Goal: Task Accomplishment & Management: Manage account settings

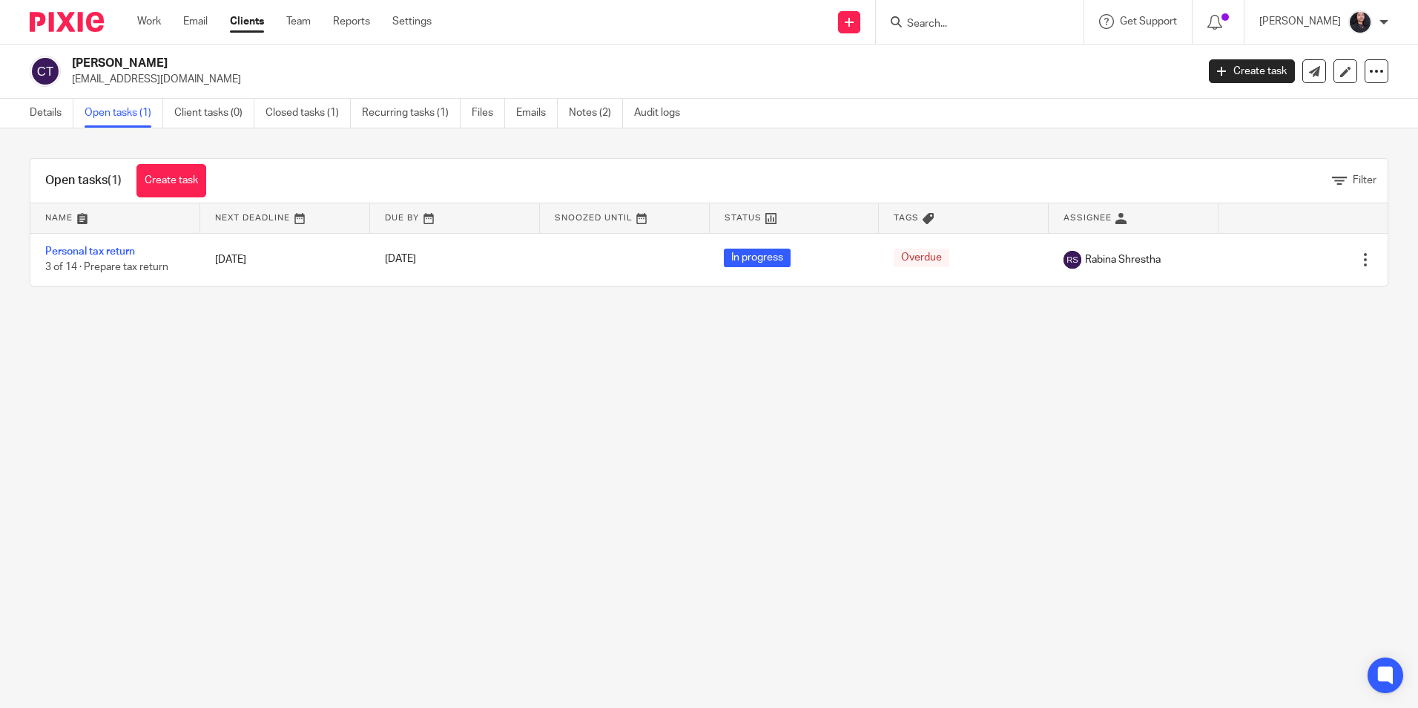
click at [931, 23] on input "Search" at bounding box center [973, 24] width 134 height 13
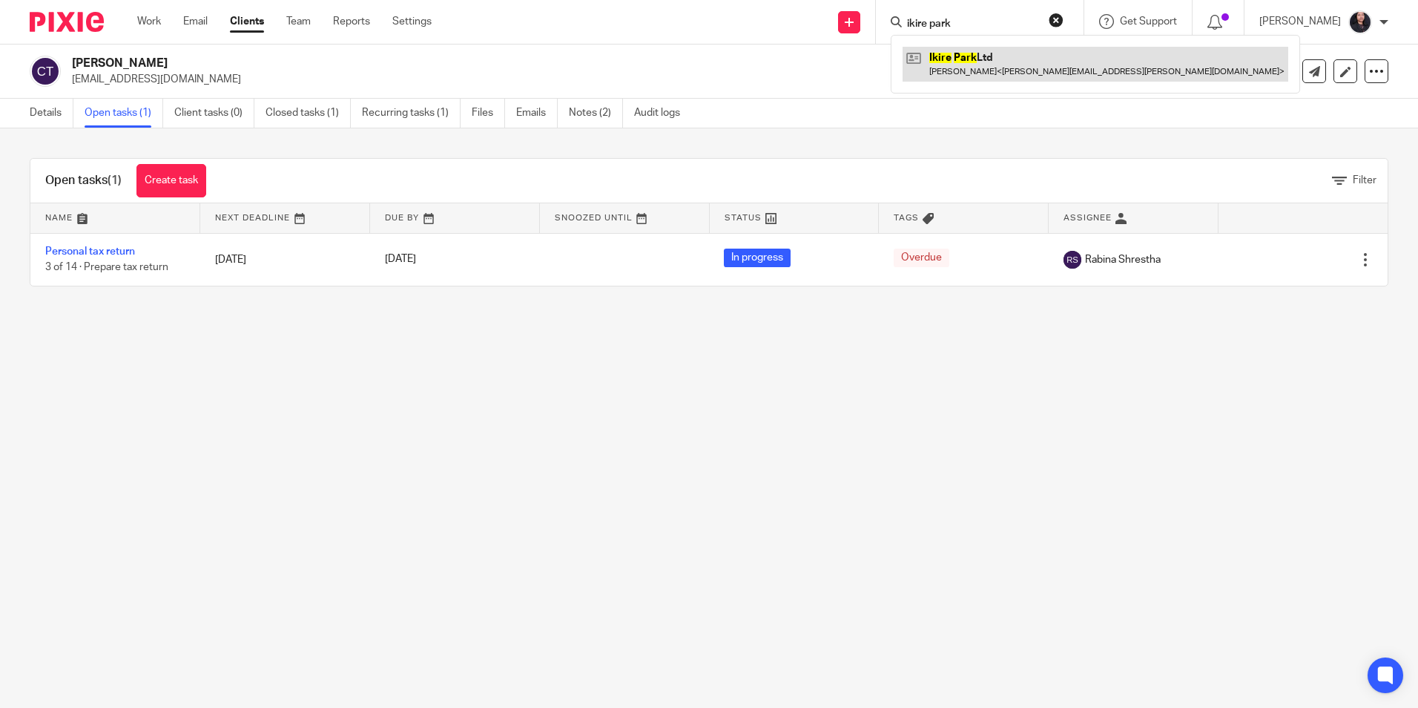
type input "ikire park"
click at [964, 59] on link at bounding box center [1096, 64] width 386 height 34
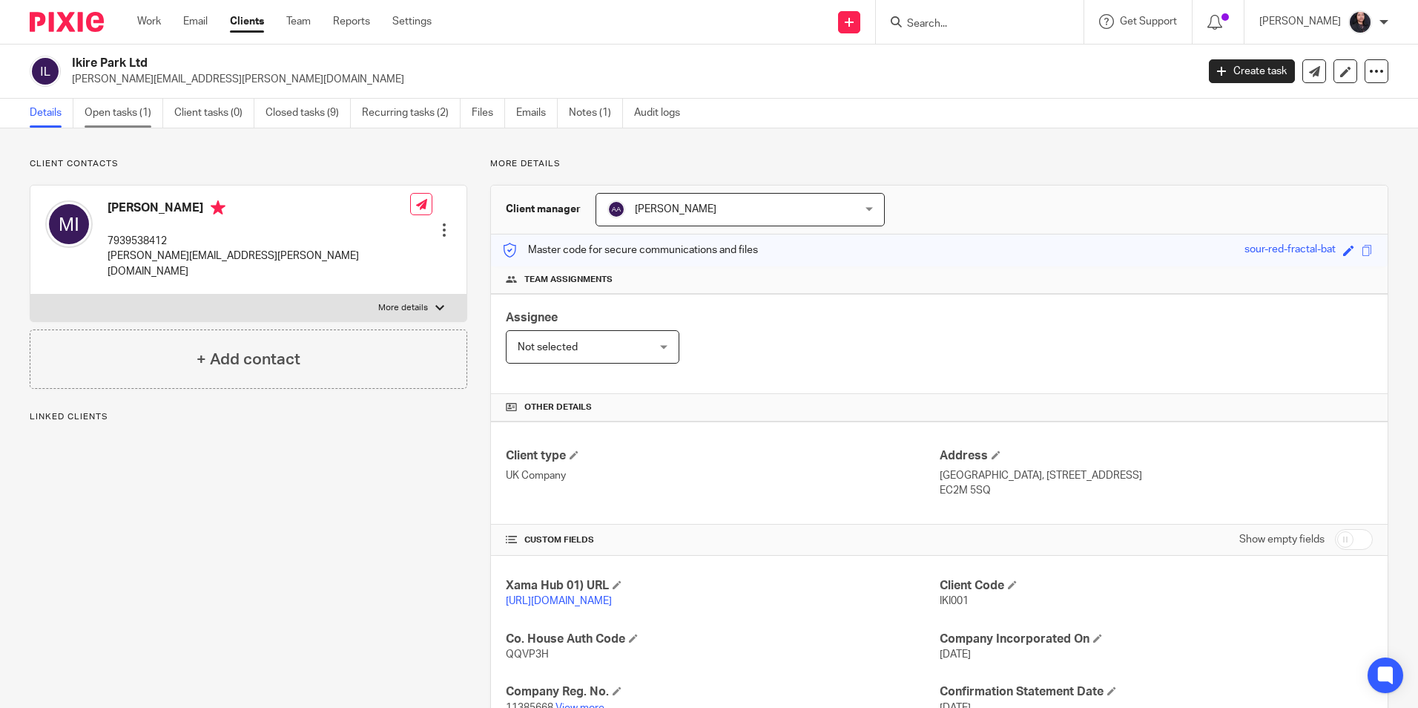
click at [128, 113] on link "Open tasks (1)" at bounding box center [124, 113] width 79 height 29
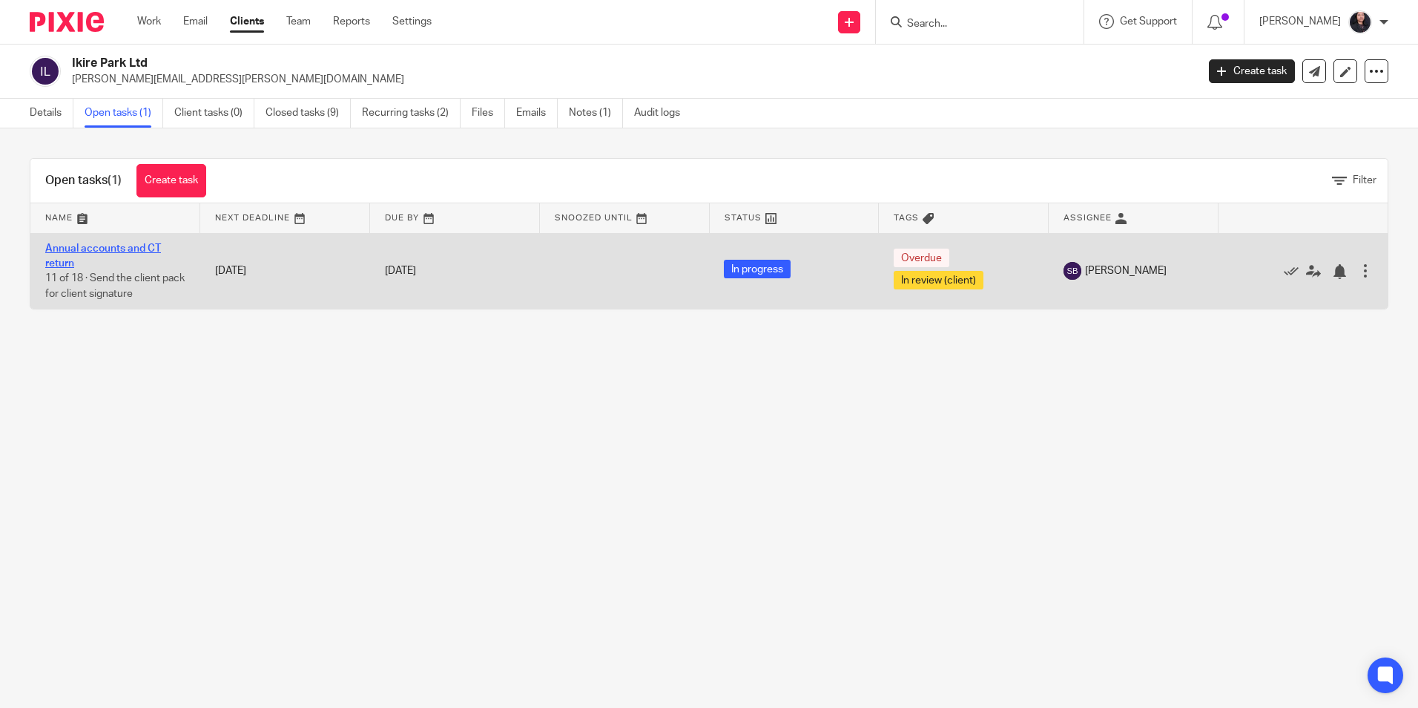
click at [108, 248] on link "Annual accounts and CT return" at bounding box center [103, 255] width 116 height 25
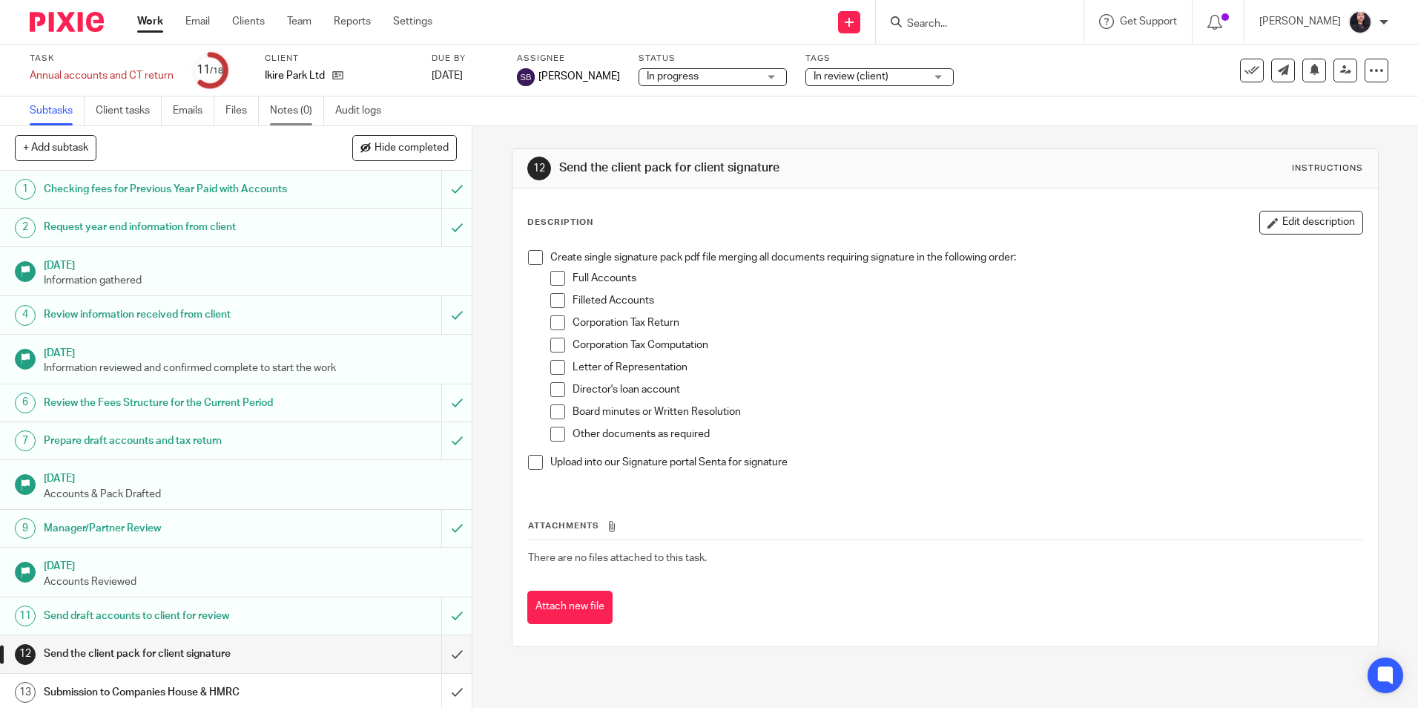
click at [299, 113] on link "Notes (0)" at bounding box center [297, 110] width 54 height 29
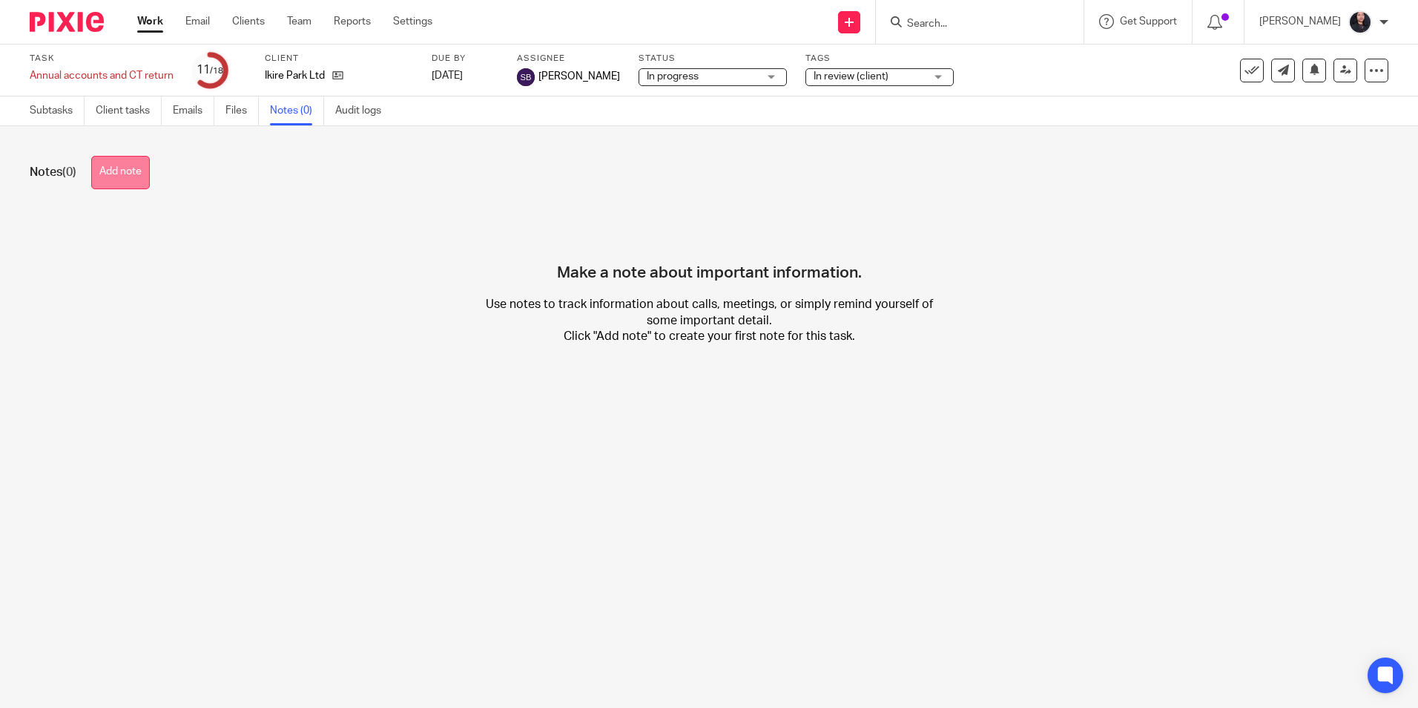
click at [136, 174] on button "Add note" at bounding box center [120, 172] width 59 height 33
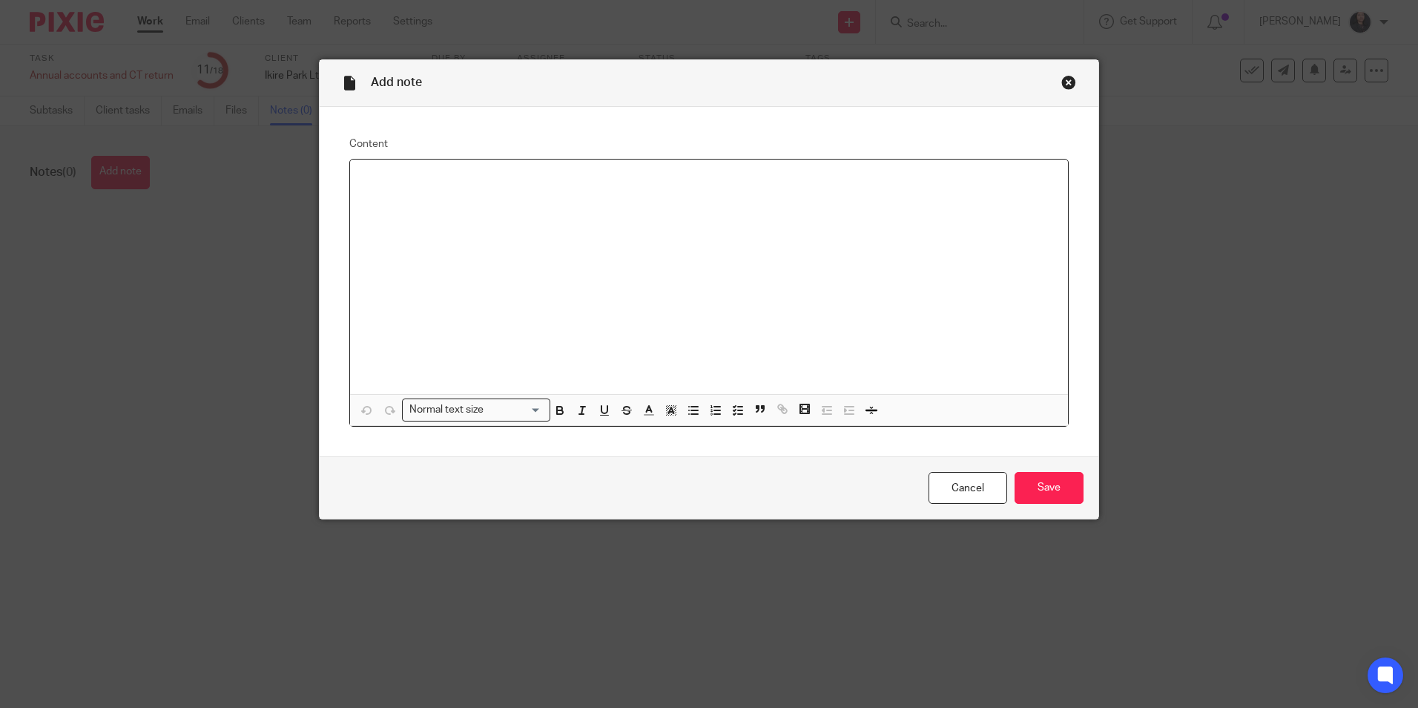
click at [405, 191] on div at bounding box center [709, 276] width 718 height 234
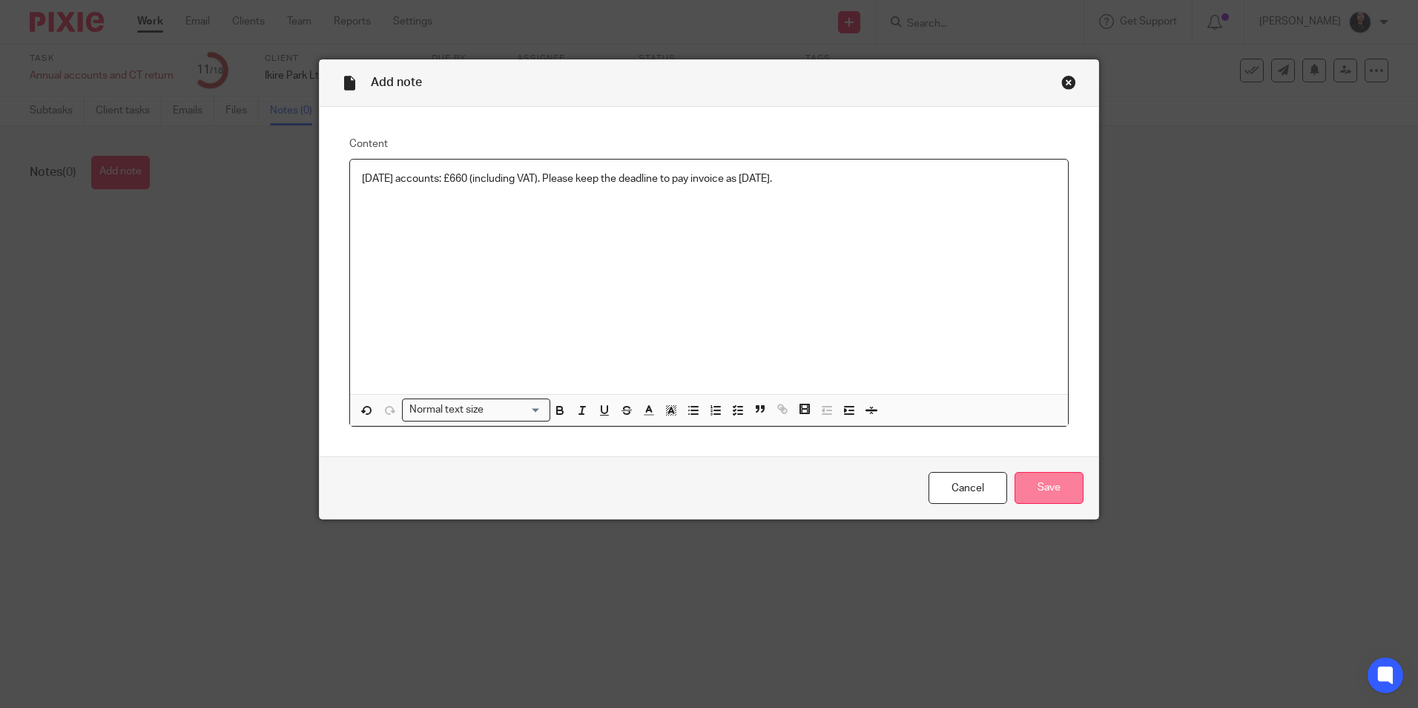
click at [1033, 486] on input "Save" at bounding box center [1049, 488] width 69 height 32
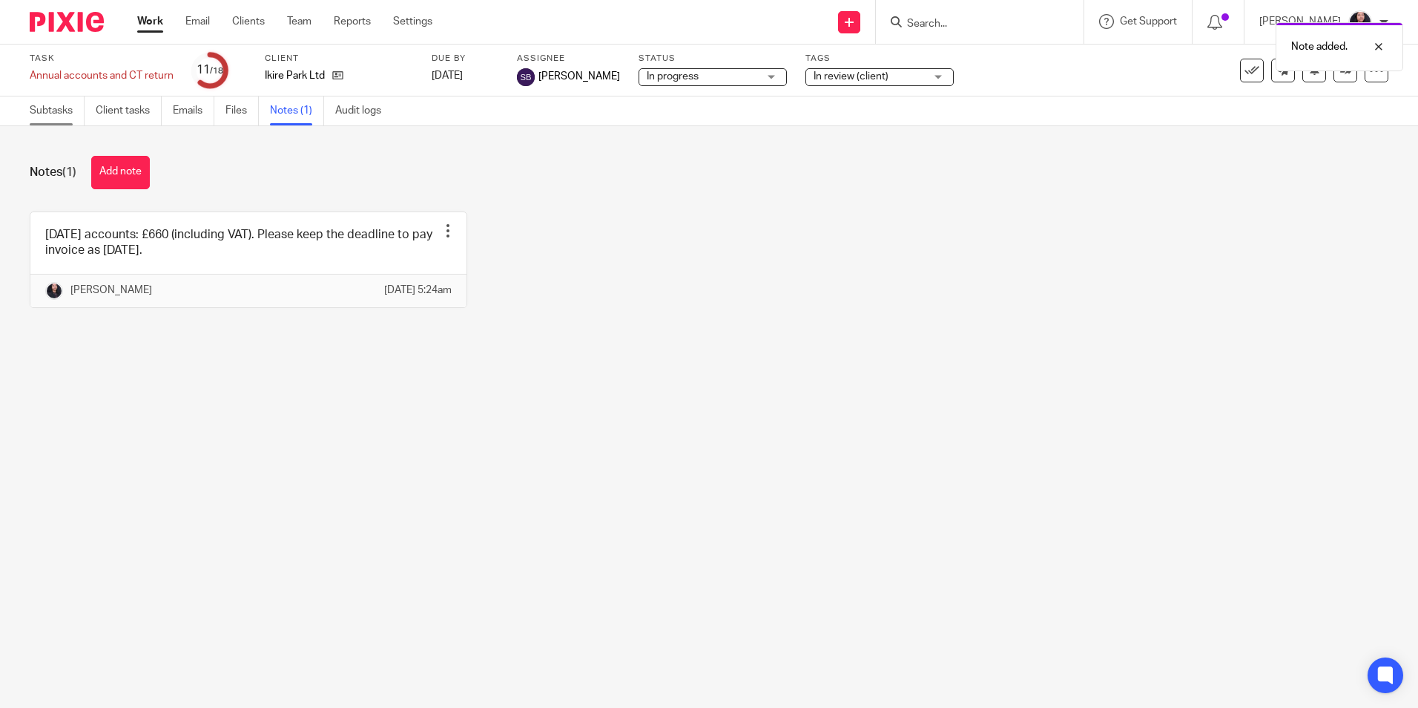
click at [45, 119] on link "Subtasks" at bounding box center [57, 110] width 55 height 29
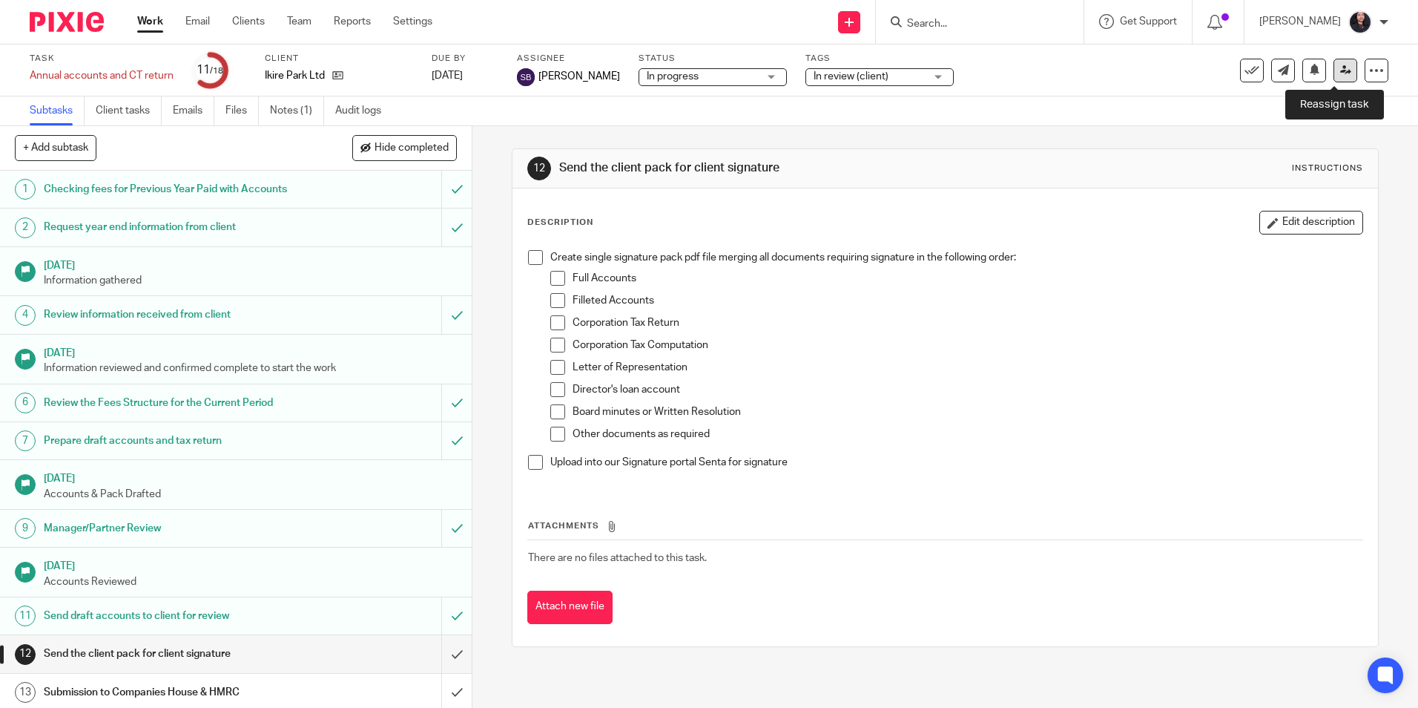
click at [1340, 68] on icon at bounding box center [1345, 70] width 11 height 11
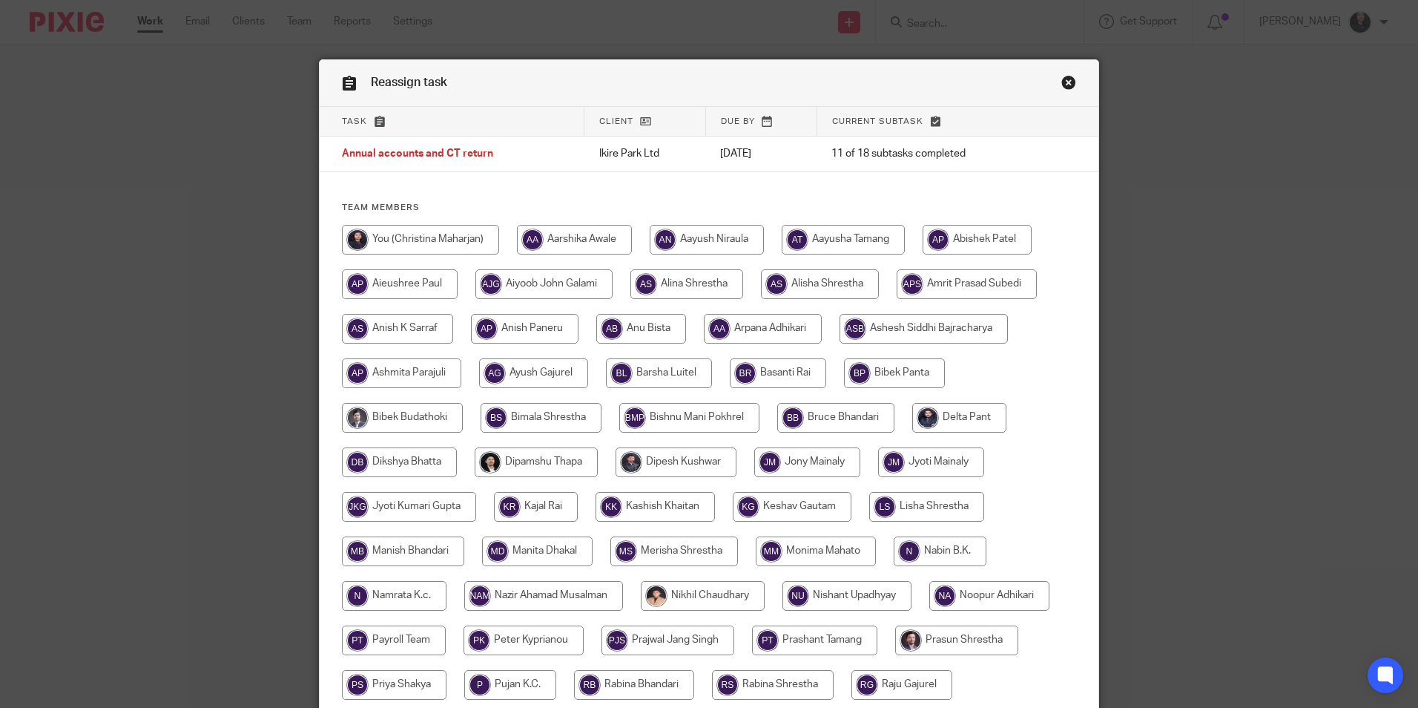
scroll to position [396, 0]
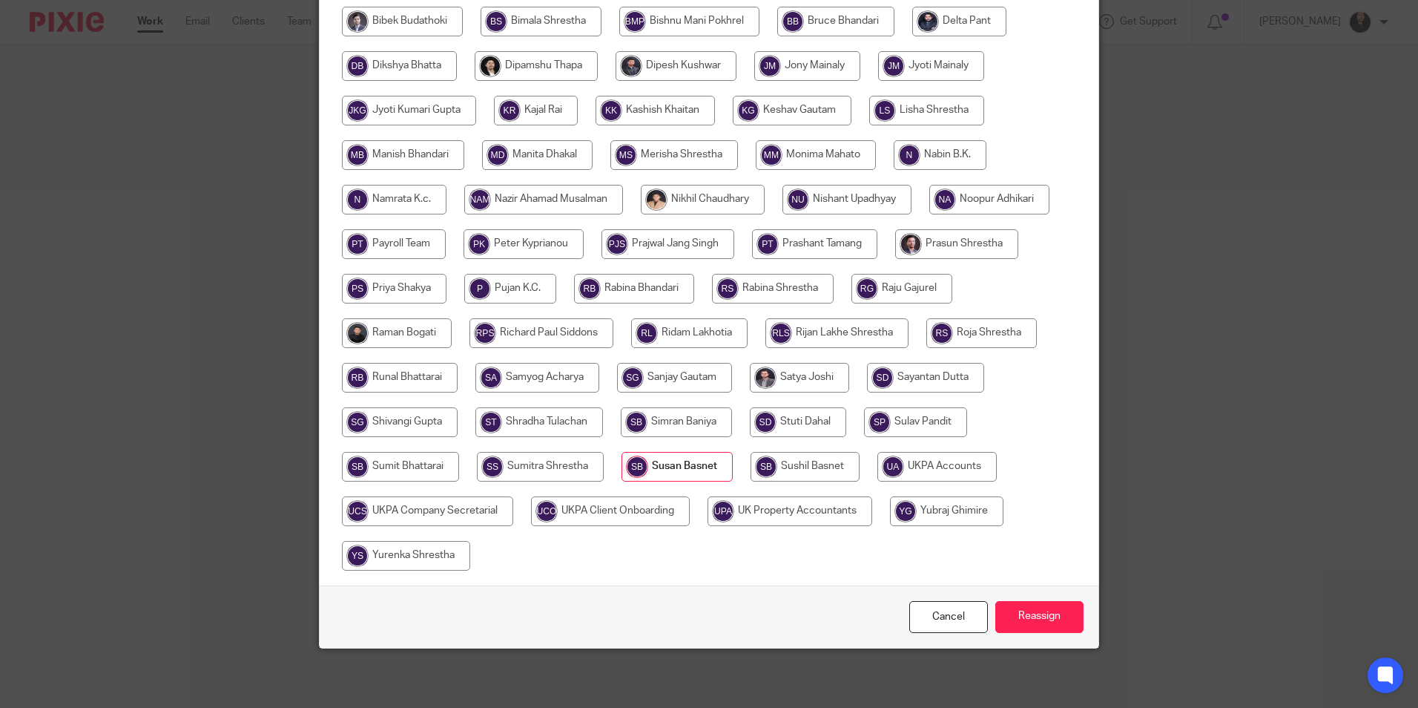
click at [930, 467] on input "radio" at bounding box center [937, 467] width 119 height 30
radio input "true"
click at [1034, 611] on input "Reassign" at bounding box center [1040, 617] width 88 height 32
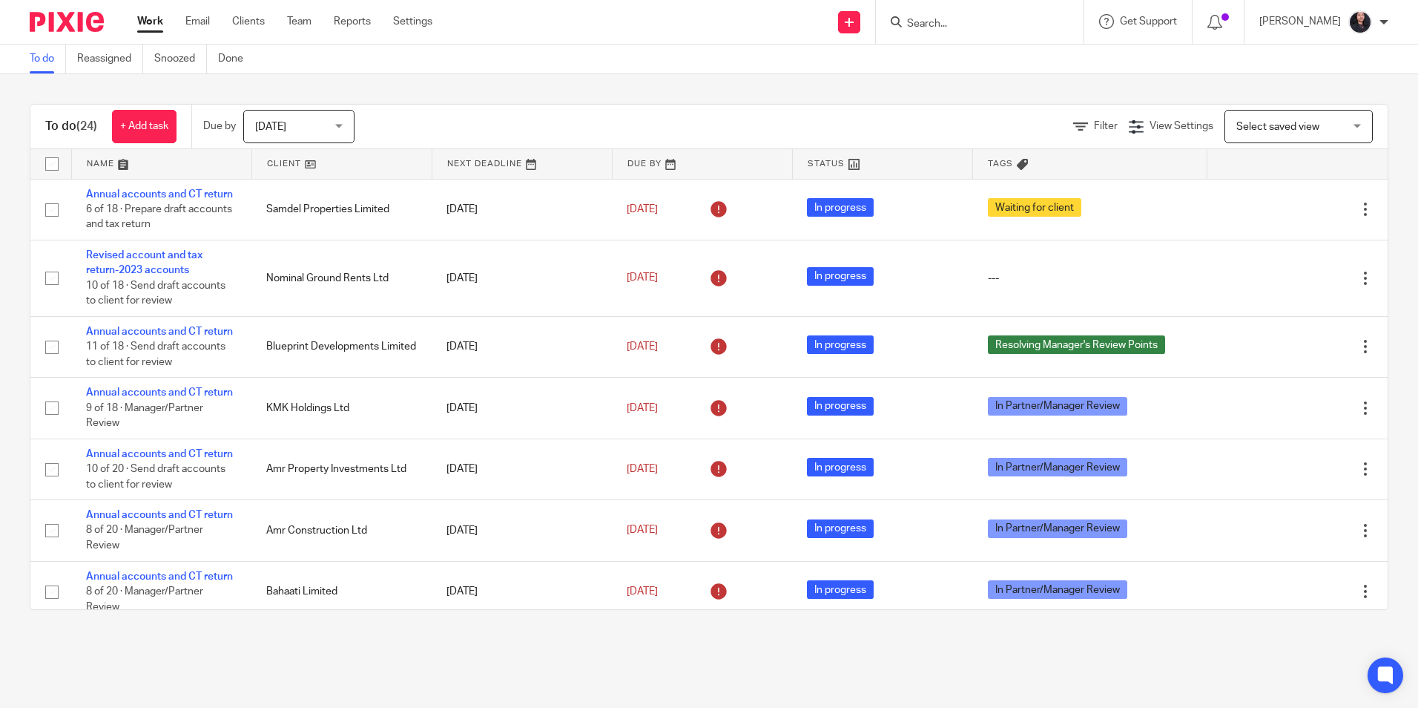
scroll to position [148, 0]
